Goal: Find contact information: Find contact information

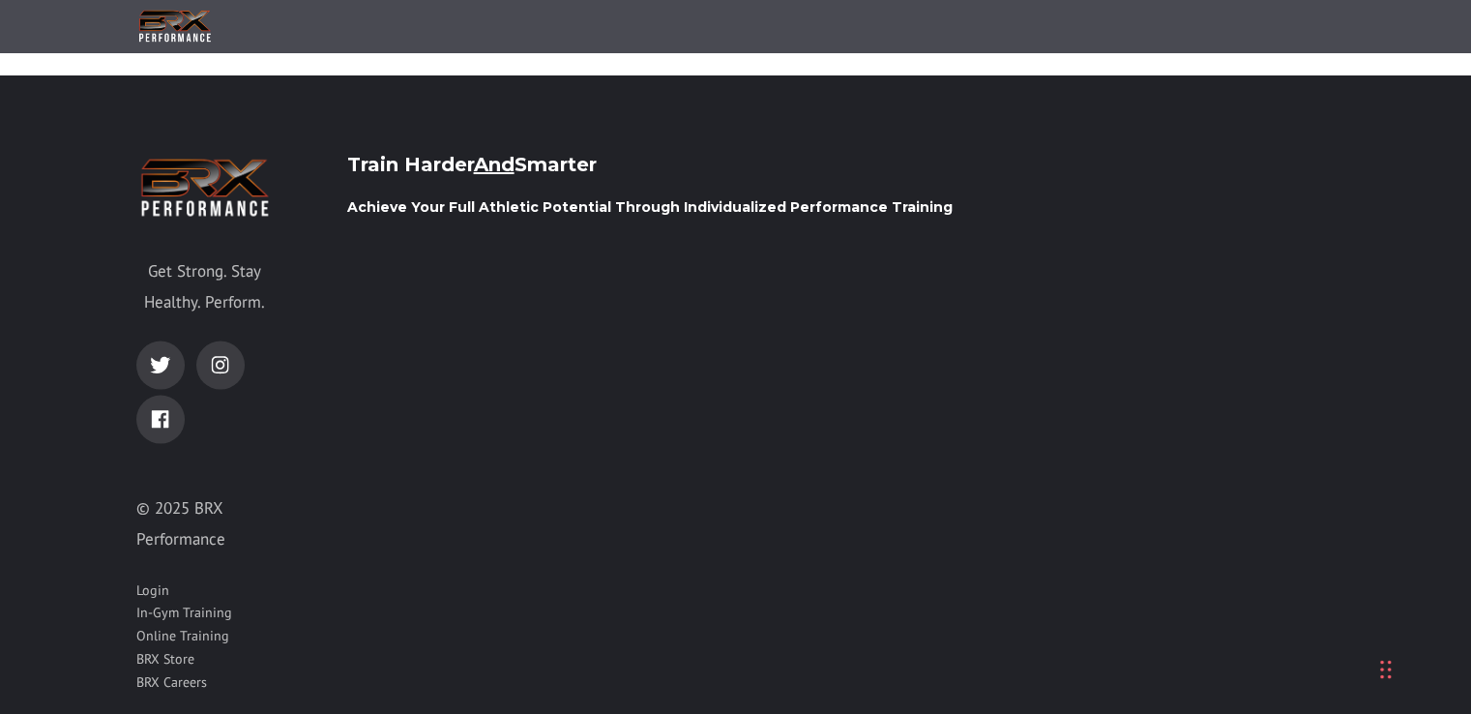
scroll to position [3308, 0]
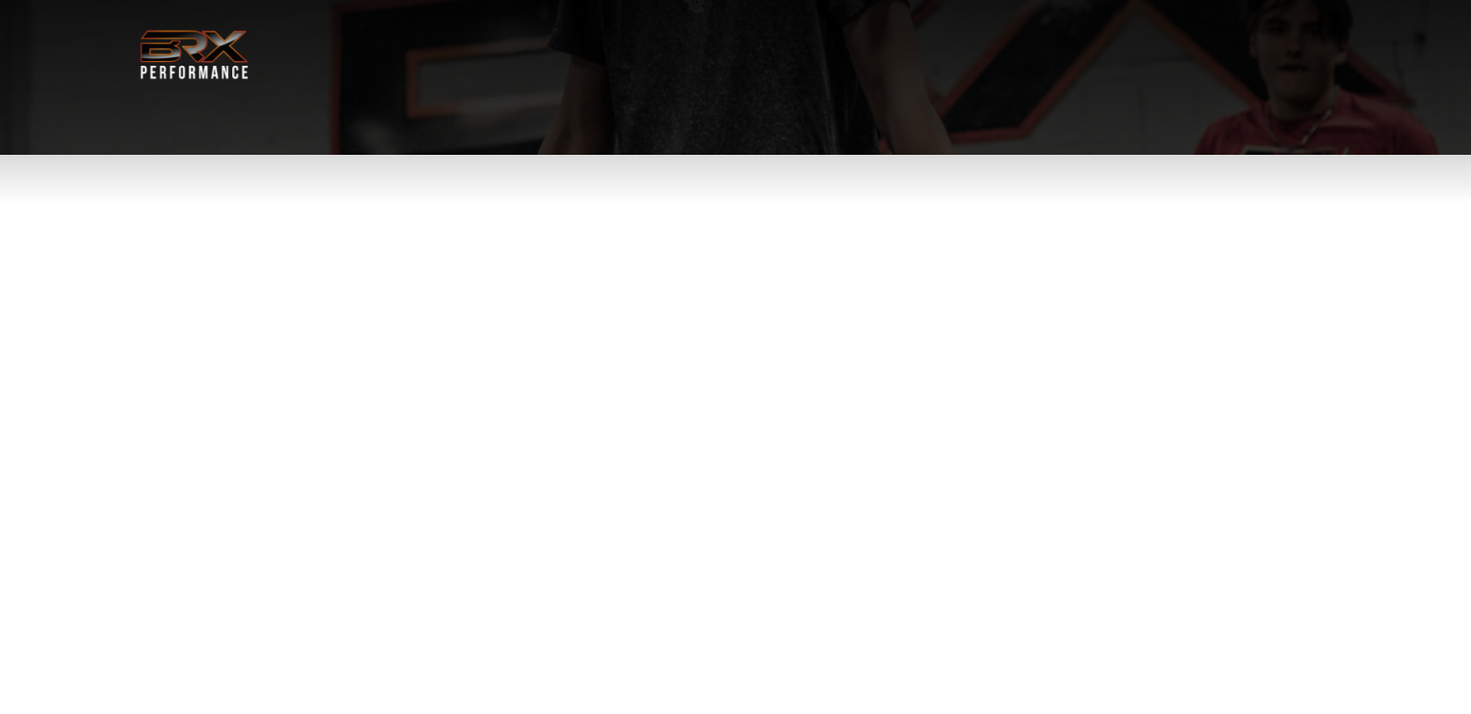
select select "**"
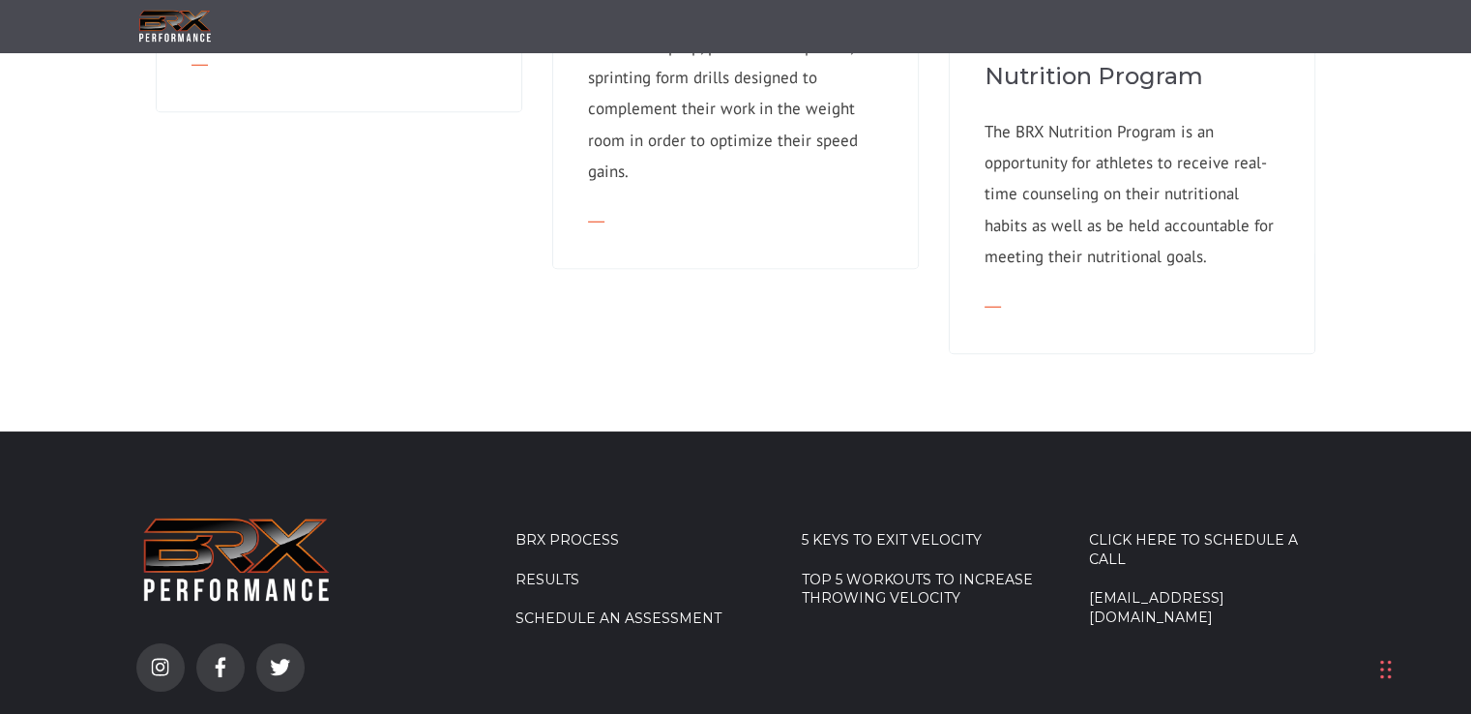
scroll to position [1953, 0]
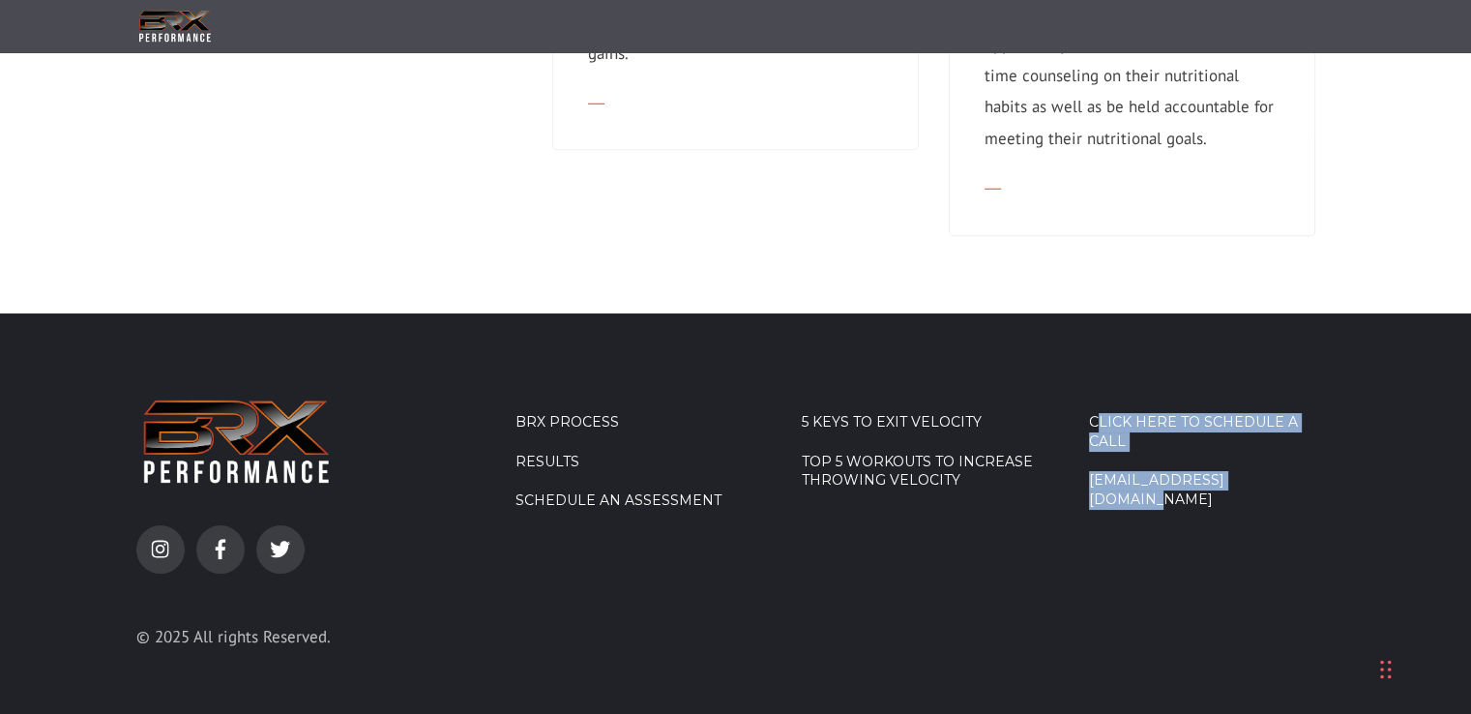
drag, startPoint x: 1083, startPoint y: 417, endPoint x: 1336, endPoint y: 422, distance: 252.5
click at [1333, 421] on div "instagram facebook-f twitter © 2025 All rights Reserved. BRX Process Results Sc…" at bounding box center [735, 534] width 1199 height 287
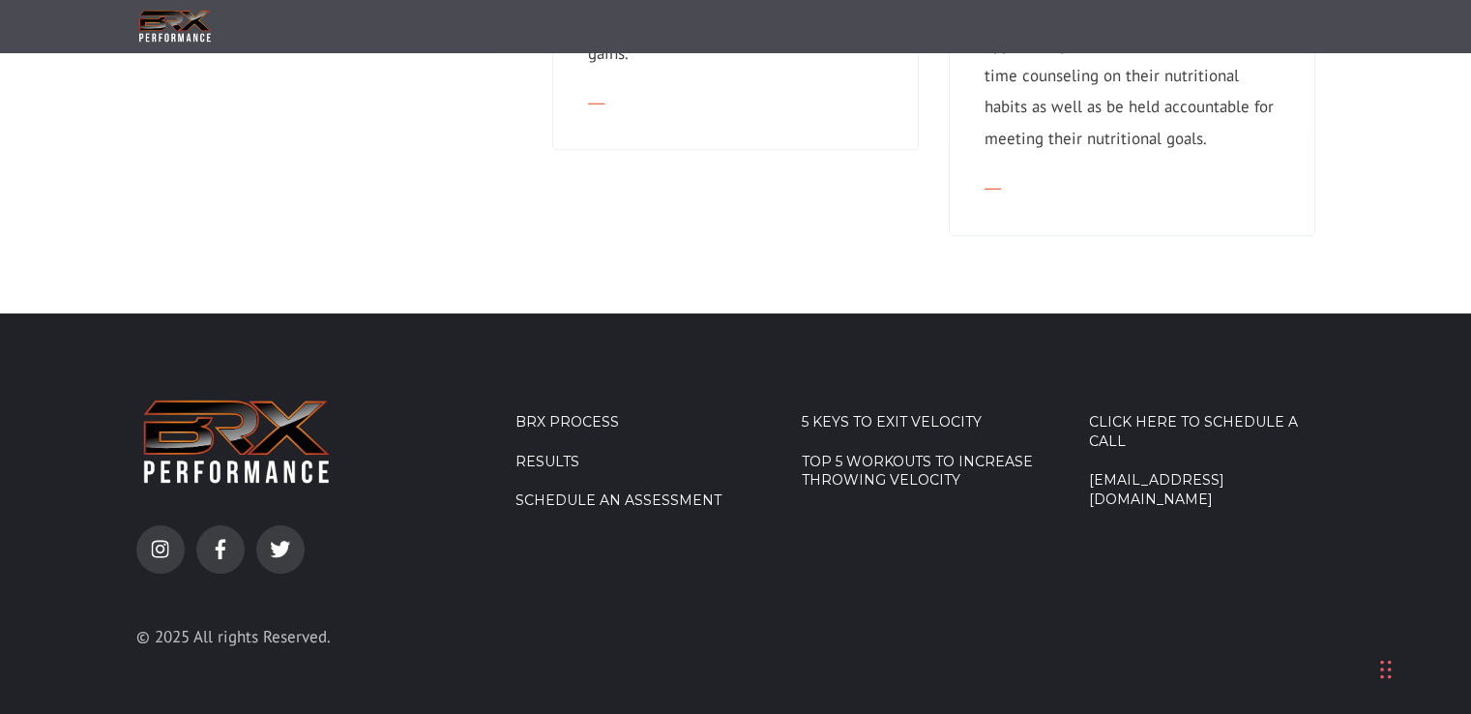
click at [1336, 422] on footer "instagram facebook-f twitter © 2025 All rights Reserved. BRX Process Results Sc…" at bounding box center [735, 534] width 1471 height 442
drag, startPoint x: 1316, startPoint y: 446, endPoint x: 1315, endPoint y: 433, distance: 12.6
click at [762, 453] on li "info@brxperformance.com" at bounding box center [639, 473] width 247 height 40
drag, startPoint x: 1079, startPoint y: 419, endPoint x: 1088, endPoint y: 427, distance: 11.6
click at [1088, 427] on div "instagram facebook-f twitter © 2025 All rights Reserved. BRX Process Results Sc…" at bounding box center [735, 534] width 1199 height 287
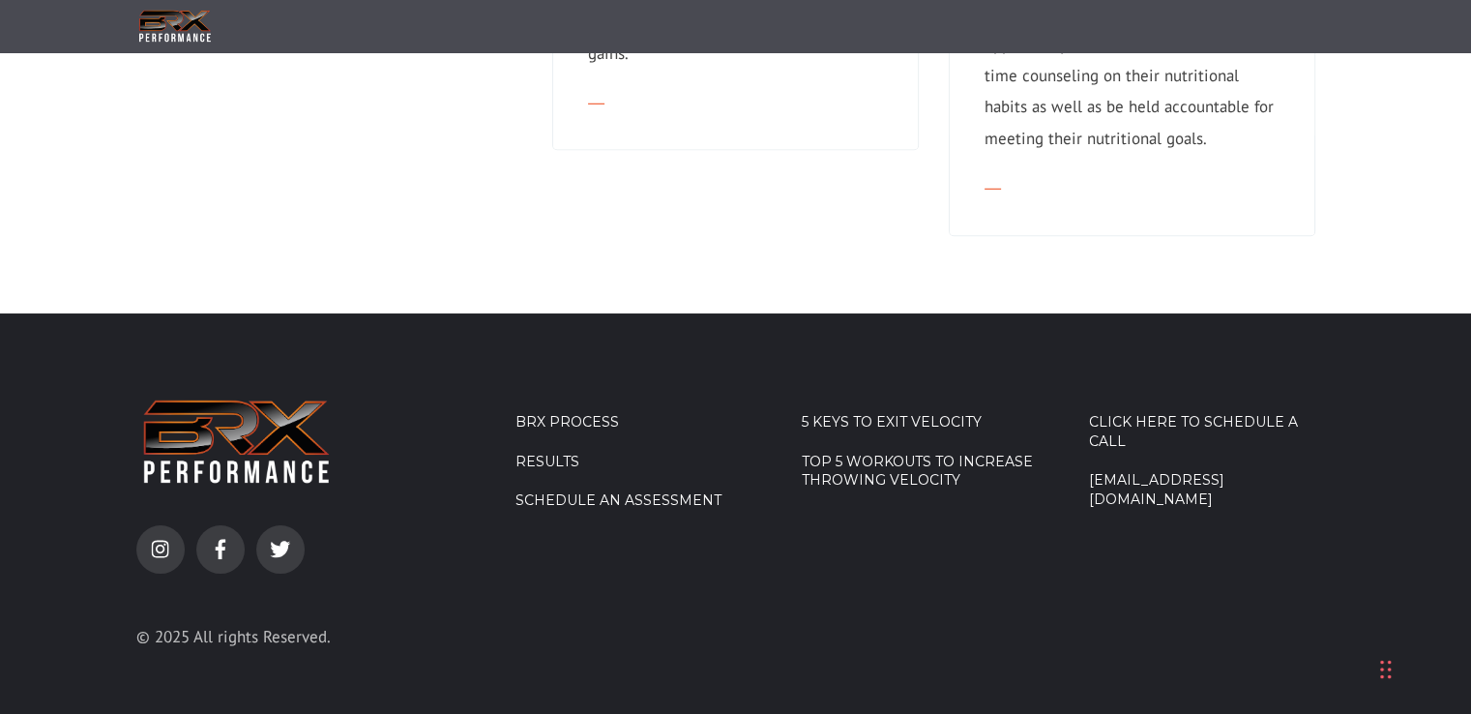
click at [1265, 452] on div "Click Here To Schedule A Call info@brxperformance.com" at bounding box center [1212, 534] width 247 height 287
click at [1215, 471] on link "info@brxperformance.com" at bounding box center [1212, 490] width 247 height 38
drag, startPoint x: 1300, startPoint y: 449, endPoint x: 1306, endPoint y: 470, distance: 22.1
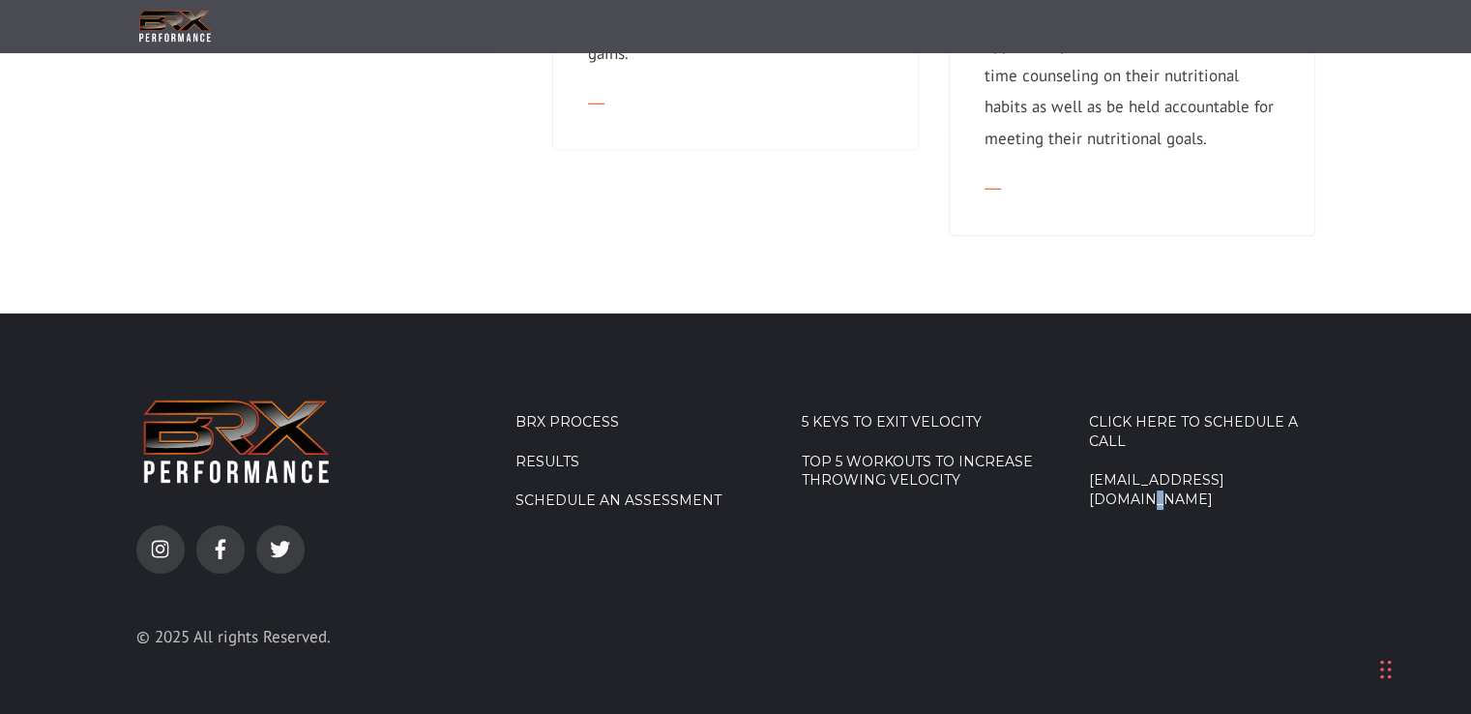
click at [1306, 470] on div "Click Here To Schedule A Call info@brxperformance.com" at bounding box center [1212, 534] width 247 height 287
drag, startPoint x: 1315, startPoint y: 470, endPoint x: 1088, endPoint y: 424, distance: 232.0
click at [1089, 424] on div "Click Here To Schedule A Call info@brxperformance.com" at bounding box center [1212, 534] width 247 height 287
copy link "info@brxperformance.com"
